Goal: Information Seeking & Learning: Learn about a topic

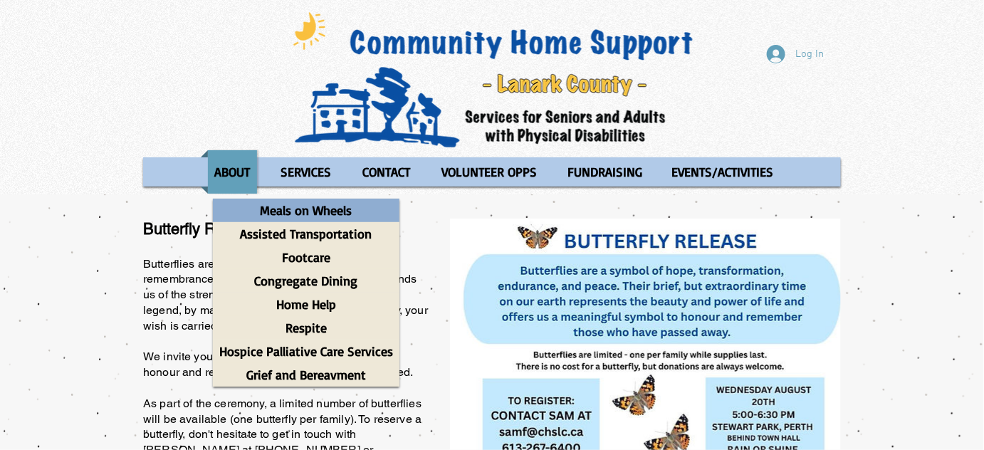
click at [299, 204] on p "Meals on Wheels" at bounding box center [306, 210] width 105 height 23
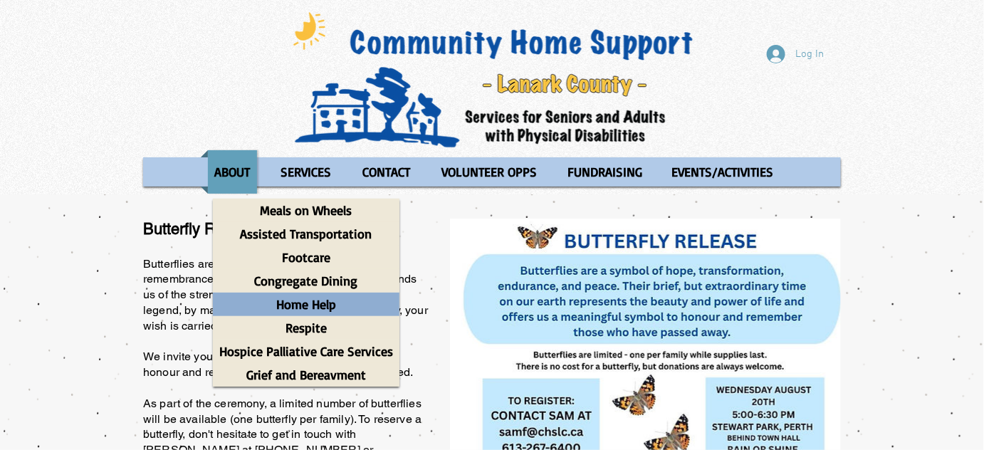
click at [329, 300] on p "Home Help" at bounding box center [306, 304] width 73 height 23
